Goal: Task Accomplishment & Management: Use online tool/utility

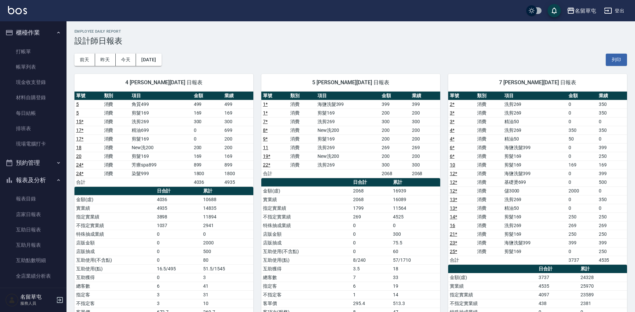
scroll to position [100, 0]
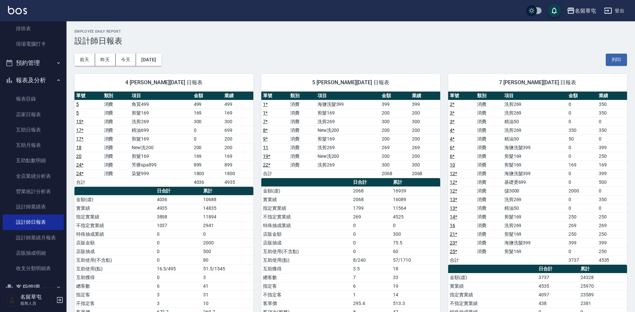
click at [523, 58] on div "前天 昨天 今天 2025/10/07 列印" at bounding box center [351, 60] width 553 height 28
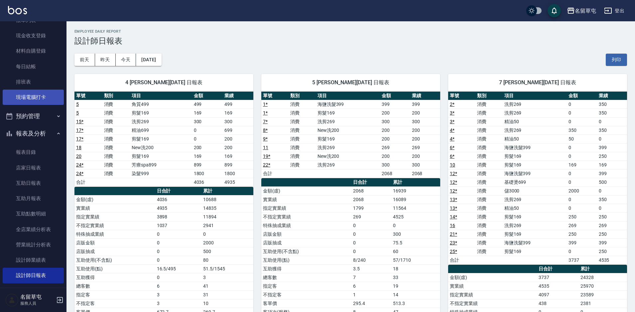
scroll to position [0, 0]
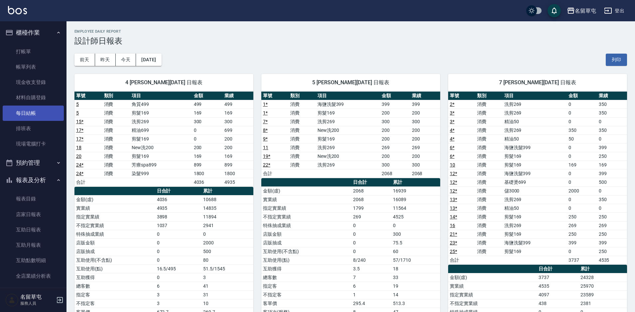
click at [38, 110] on link "每日結帳" at bounding box center [33, 112] width 61 height 15
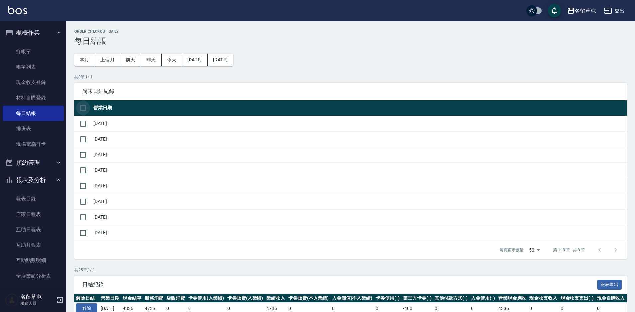
click at [81, 105] on input "checkbox" at bounding box center [83, 108] width 14 height 14
checkbox input "true"
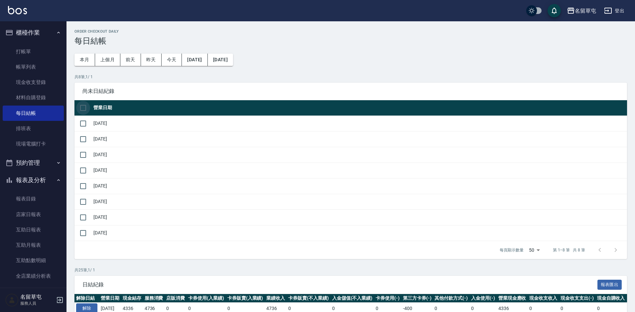
checkbox input "true"
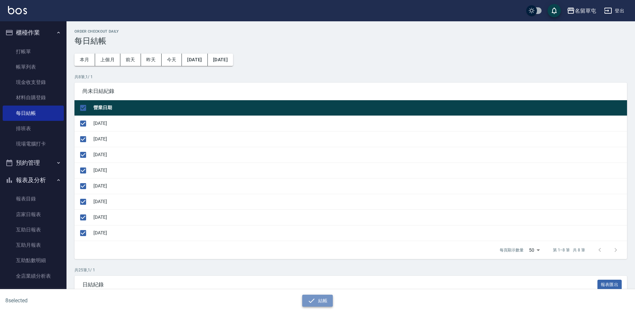
click at [308, 302] on icon "button" at bounding box center [312, 300] width 8 height 8
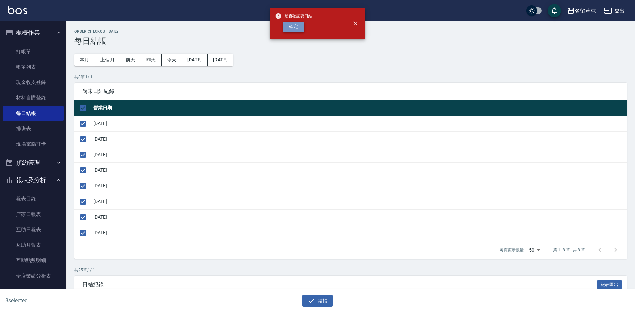
click at [286, 24] on button "確定" at bounding box center [293, 27] width 21 height 10
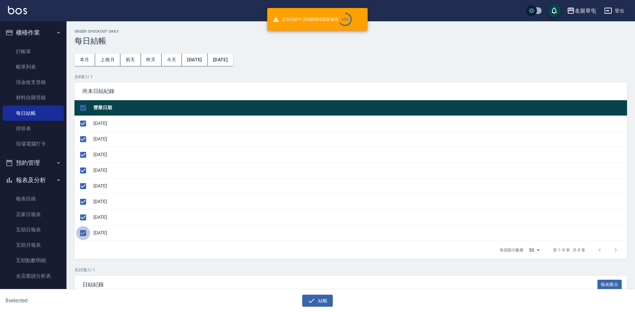
click at [83, 231] on input "checkbox" at bounding box center [83, 233] width 14 height 14
checkbox input "false"
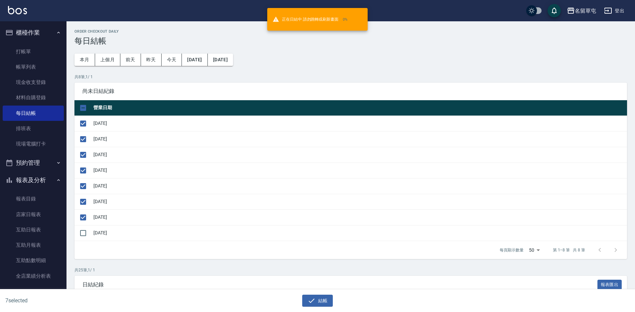
checkbox input "false"
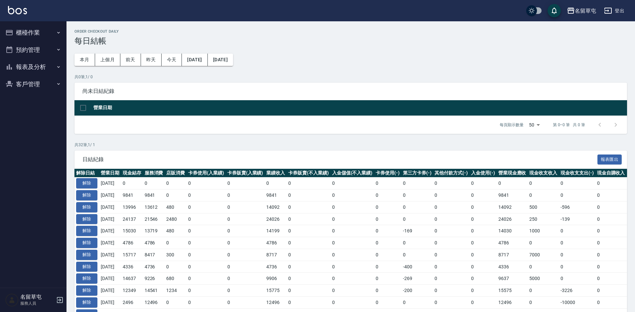
click at [364, 298] on td "0" at bounding box center [353, 302] width 44 height 12
click at [91, 184] on button "解除" at bounding box center [86, 183] width 21 height 10
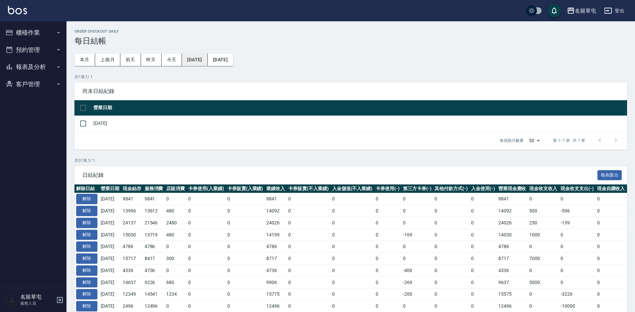
click at [204, 63] on button "[DATE]" at bounding box center [195, 60] width 26 height 12
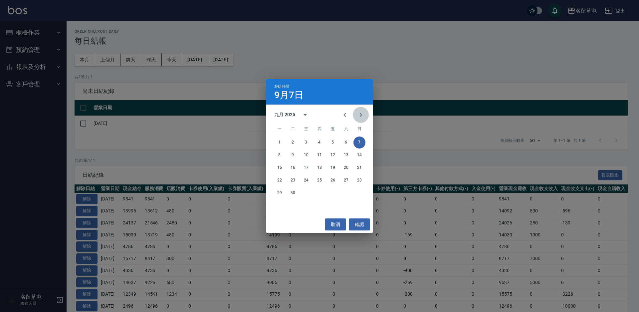
click at [360, 117] on icon "Next month" at bounding box center [361, 115] width 8 height 8
click at [318, 145] on button "2" at bounding box center [319, 142] width 12 height 12
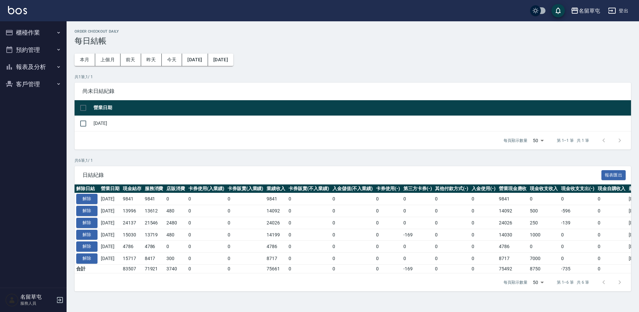
click at [506, 40] on h3 "每日結帳" at bounding box center [353, 40] width 556 height 9
